Goal: Find specific page/section

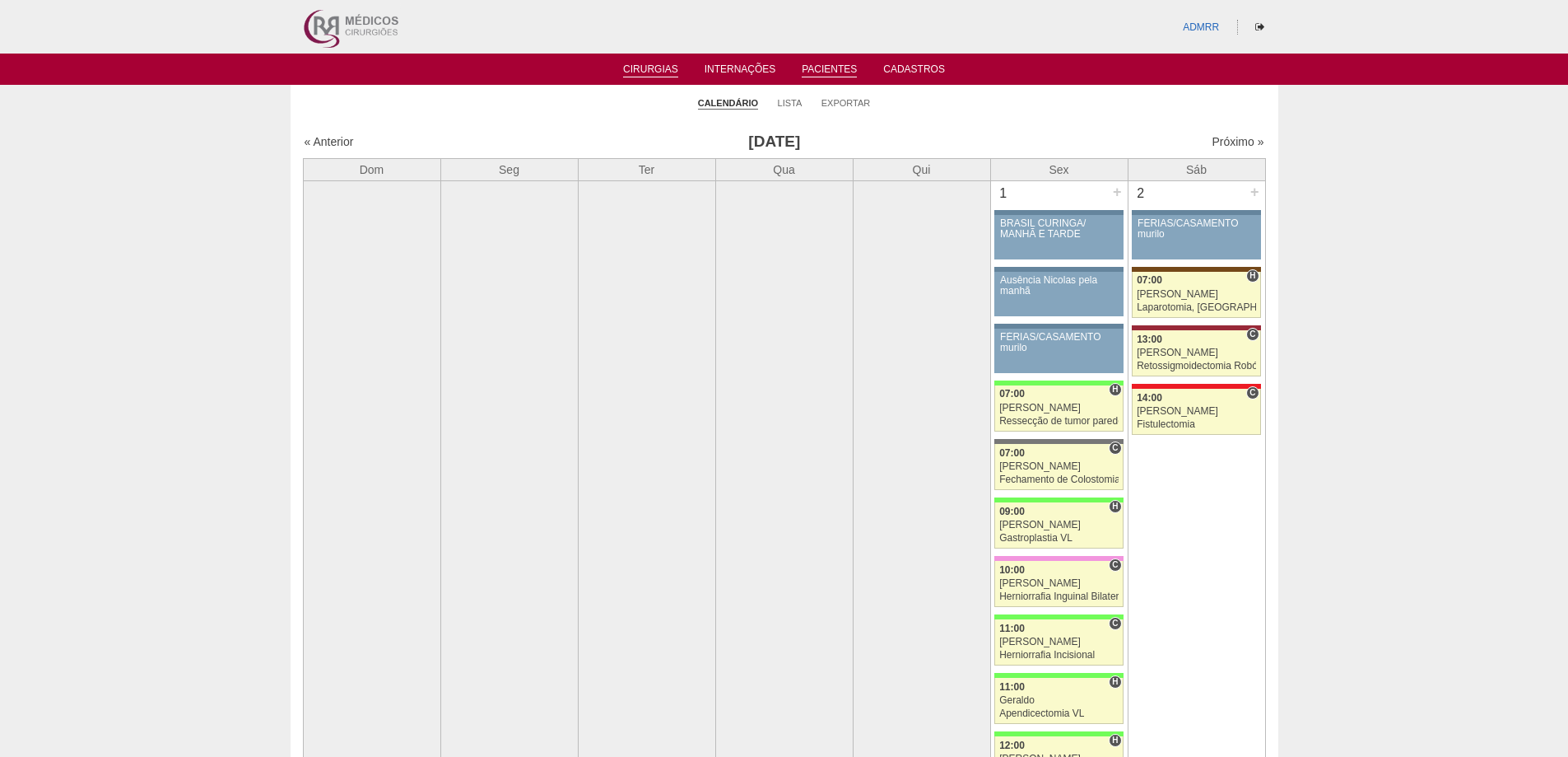
click at [841, 67] on link "Pacientes" at bounding box center [828, 70] width 55 height 14
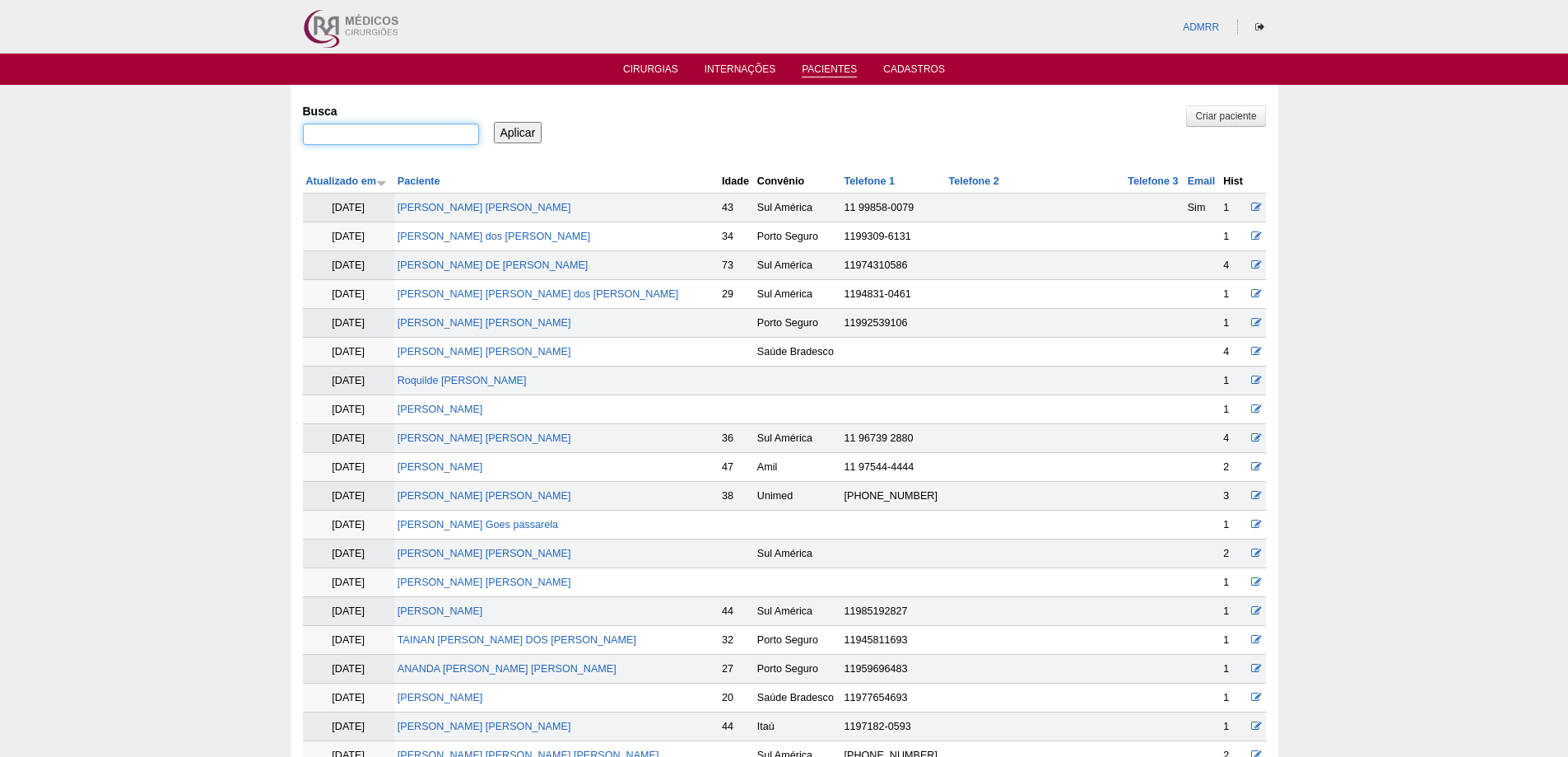
click at [414, 127] on input "Busca" at bounding box center [390, 134] width 176 height 21
type input ""matheus""
click at [494, 122] on input "Aplicar" at bounding box center [518, 132] width 48 height 21
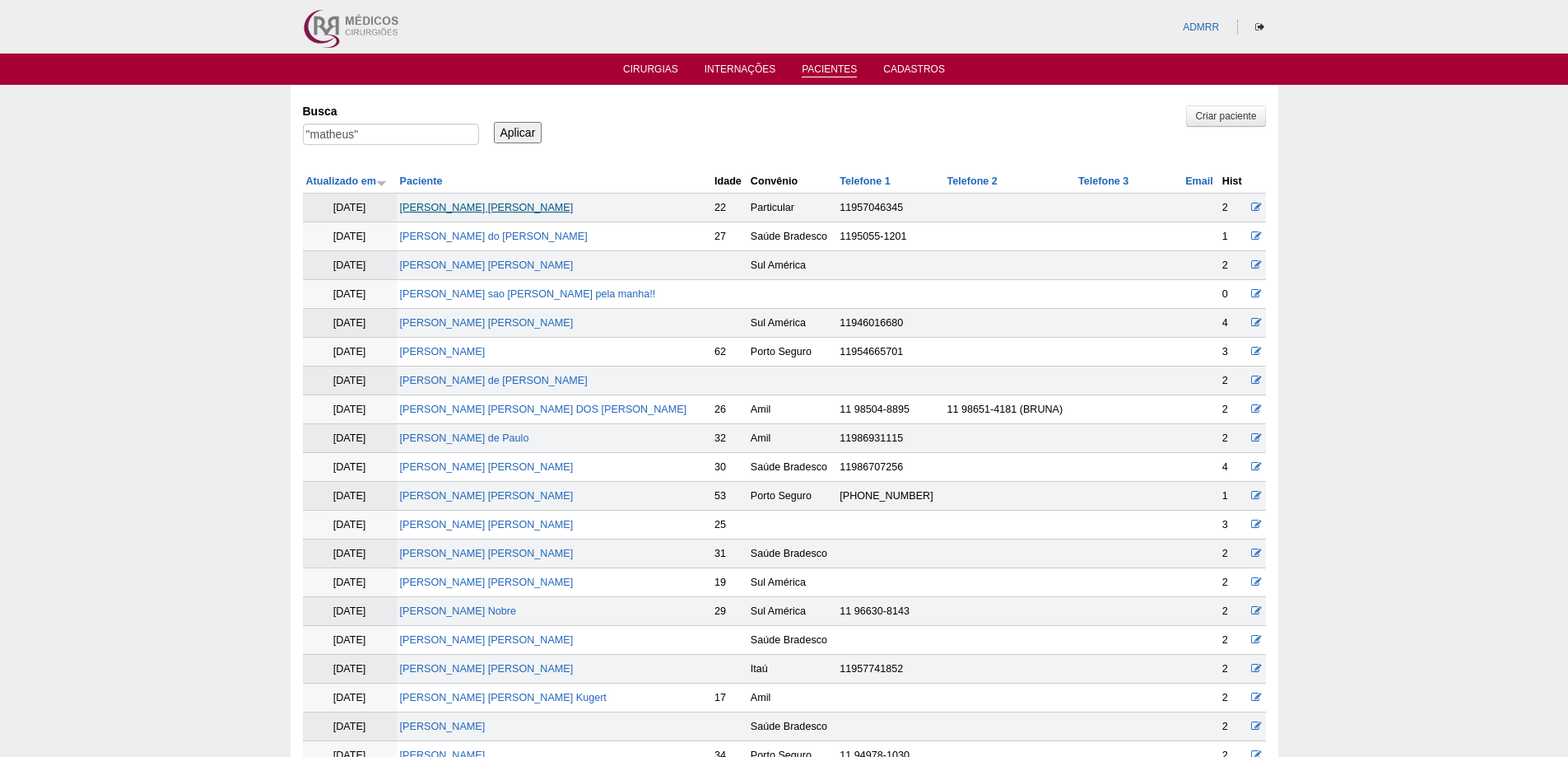
click at [483, 203] on link "[PERSON_NAME] [PERSON_NAME]" at bounding box center [486, 207] width 174 height 11
